Goal: Navigation & Orientation: Find specific page/section

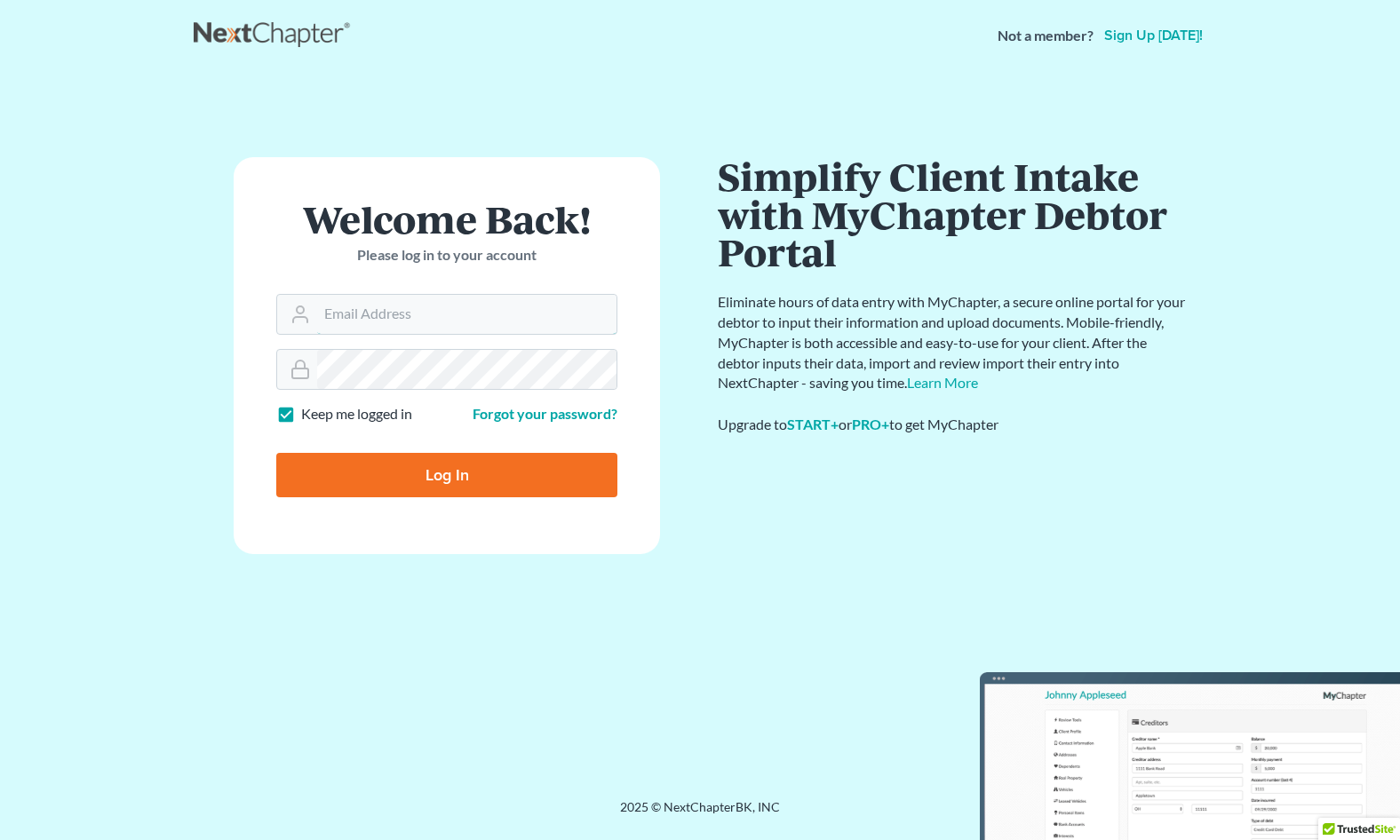
type input "[PERSON_NAME][EMAIL_ADDRESS][DOMAIN_NAME]"
click at [428, 478] on input "Log In" at bounding box center [446, 475] width 341 height 45
type input "Thinking..."
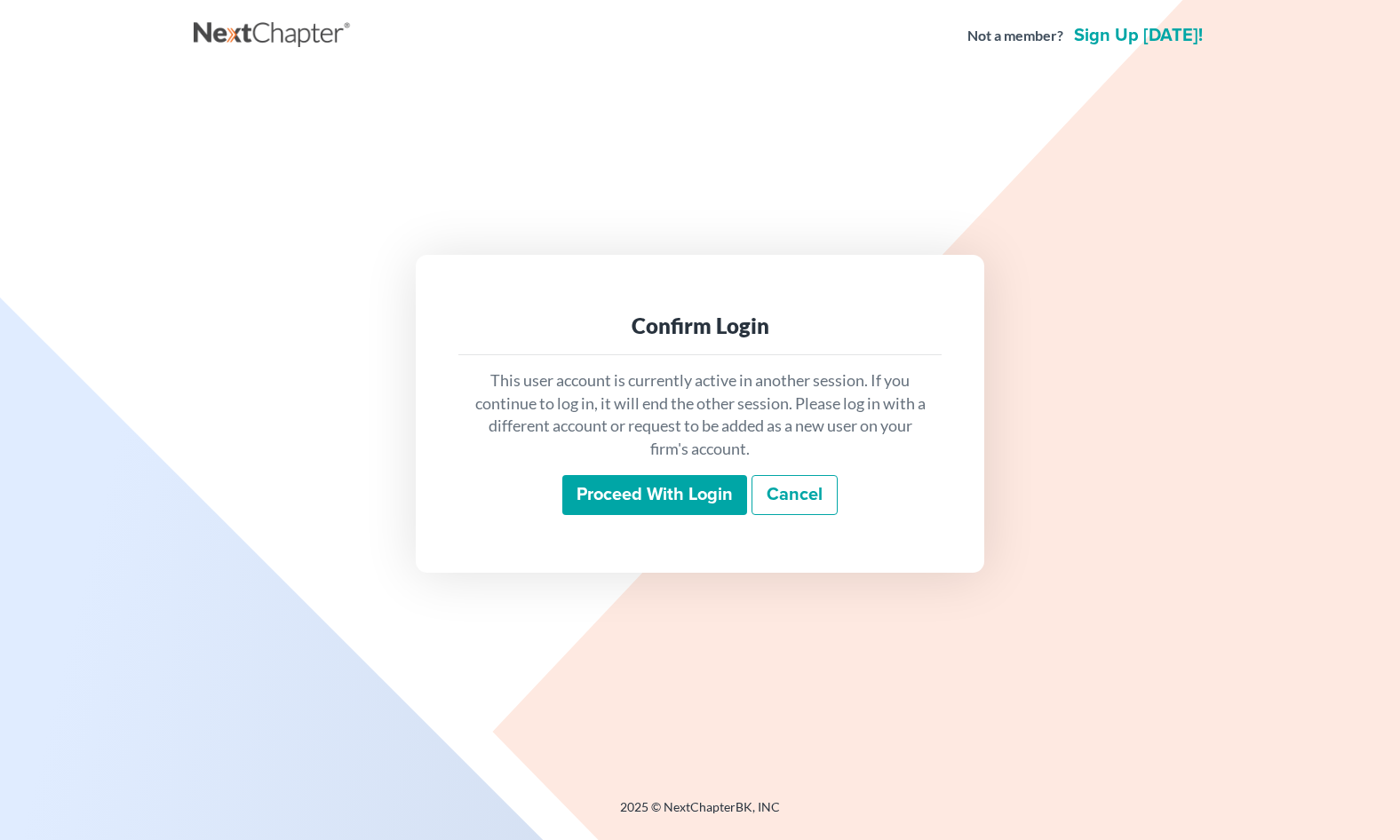
click at [652, 495] on input "Proceed with login" at bounding box center [654, 495] width 185 height 41
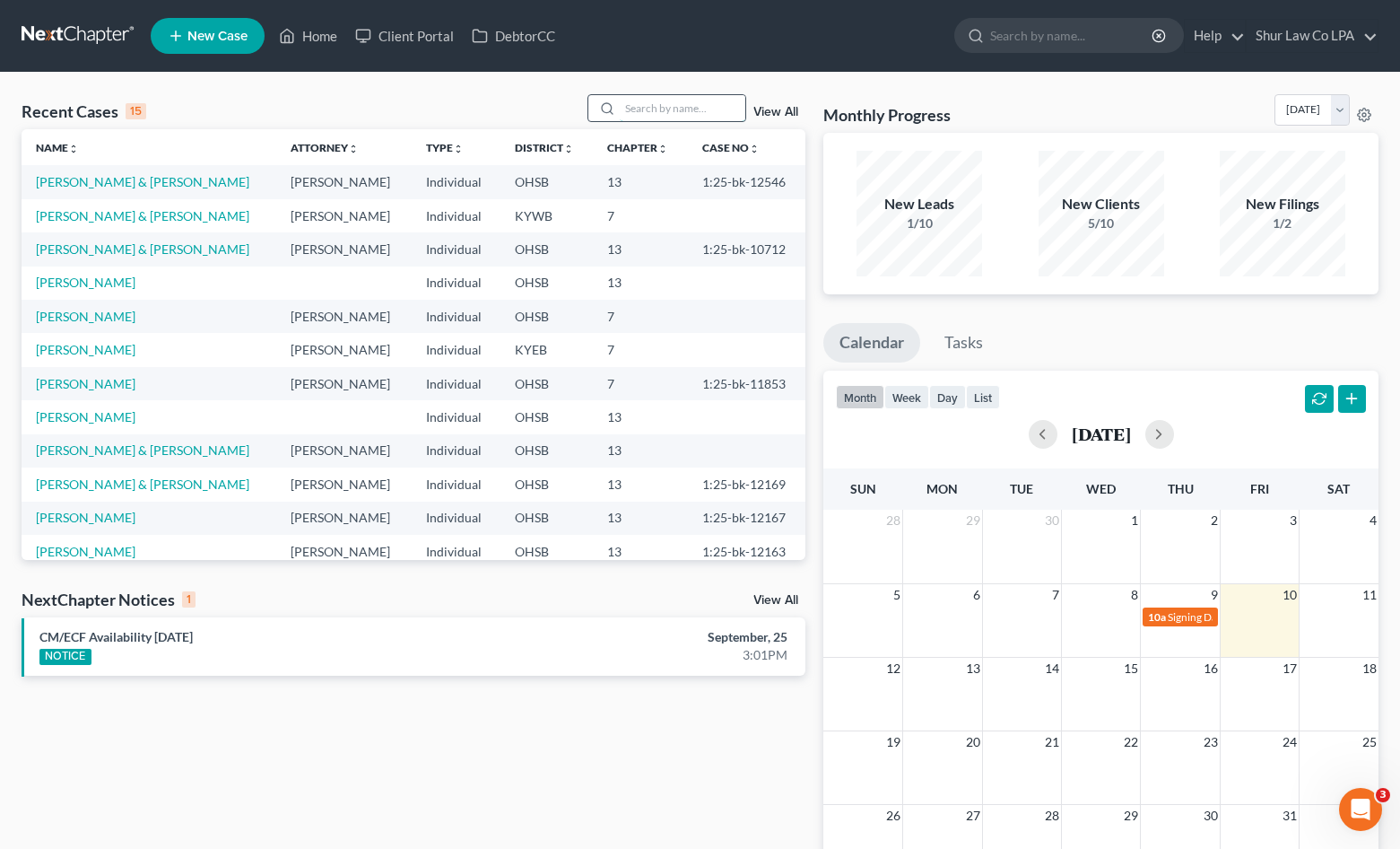
click at [669, 109] on input "search" at bounding box center [682, 108] width 125 height 26
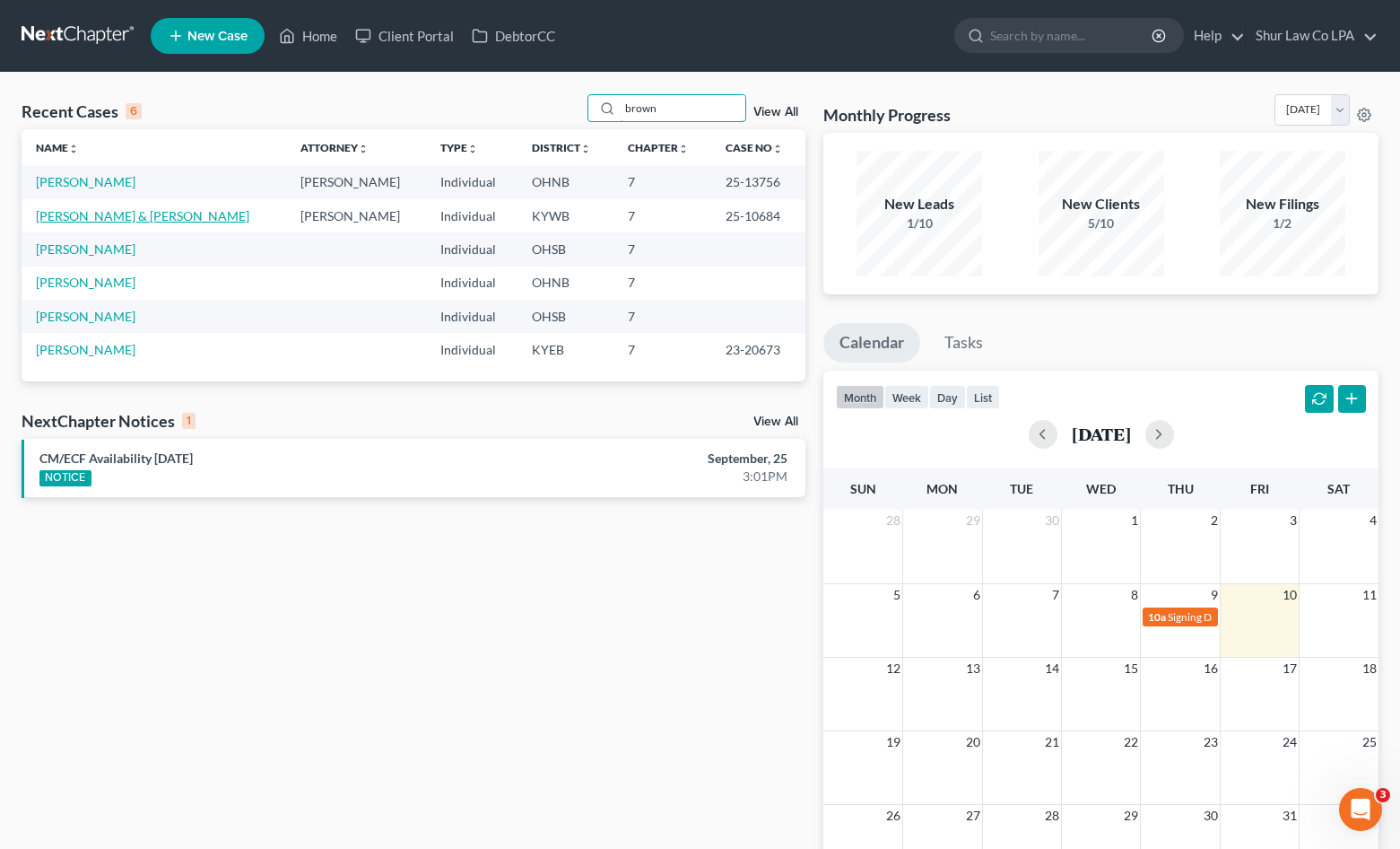
type input "brown"
click at [94, 212] on link "[PERSON_NAME] & [PERSON_NAME]" at bounding box center [143, 216] width 213 height 16
